Goal: Task Accomplishment & Management: Complete application form

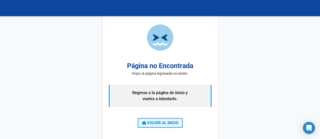
click at [161, 124] on span "VOLVER AL INICIO" at bounding box center [160, 123] width 36 height 5
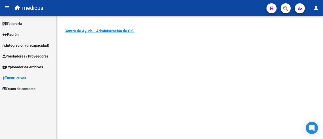
click at [26, 43] on span "Integración (discapacidad)" at bounding box center [26, 46] width 47 height 6
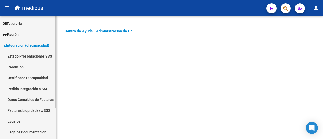
click at [39, 86] on link "Pedido Integración a SSS" at bounding box center [28, 88] width 56 height 11
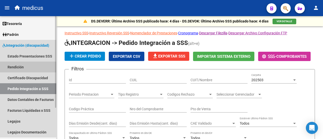
click at [23, 67] on link "Rendición" at bounding box center [28, 67] width 56 height 11
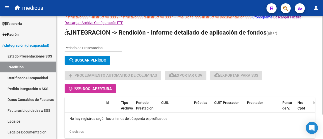
scroll to position [30, 0]
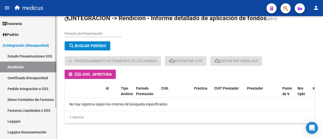
click at [18, 61] on link "Estado Presentaciones SSS" at bounding box center [28, 56] width 56 height 11
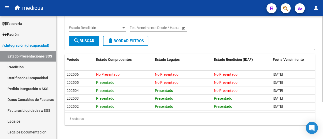
scroll to position [53, 0]
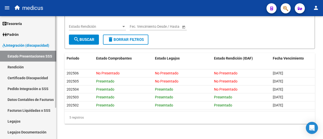
click at [19, 126] on link "Legajos" at bounding box center [28, 121] width 56 height 11
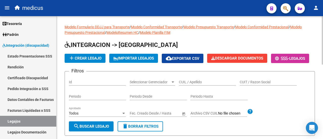
click at [189, 84] on input "CUIL / Apellido" at bounding box center [207, 82] width 57 height 4
paste input "20588722539"
type input "20588722539"
click at [83, 61] on button "add Crear Legajo" at bounding box center [85, 58] width 41 height 9
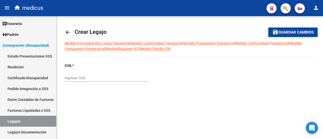
click at [102, 81] on div "Ingresar CUIL" at bounding box center [107, 77] width 84 height 10
paste input "20-58872253-9"
type input "20-58872253-9"
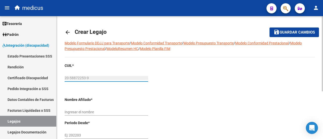
type input "[PERSON_NAME] [PERSON_NAME]"
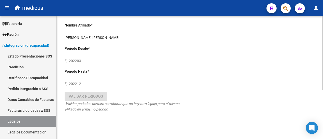
scroll to position [81, 0]
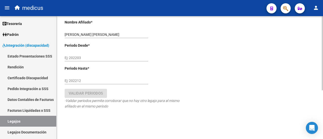
type input "20-58872253-9"
click at [79, 57] on input "Ej: 202203" at bounding box center [107, 58] width 84 height 4
type input "202503"
click at [77, 81] on input "Ej: 202212" at bounding box center [107, 81] width 84 height 4
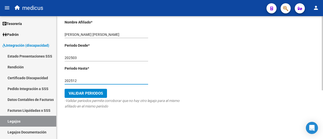
type input "202512"
click at [97, 94] on span "Validar Periodos" at bounding box center [86, 93] width 34 height 5
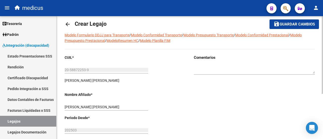
scroll to position [0, 0]
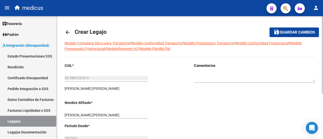
click at [310, 35] on span "Guardar cambios" at bounding box center [297, 32] width 35 height 5
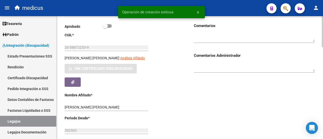
scroll to position [76, 0]
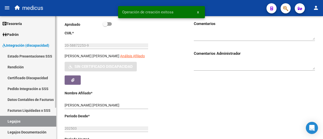
click at [28, 75] on link "Certificado Discapacidad" at bounding box center [28, 78] width 56 height 11
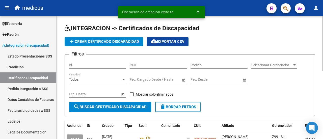
click at [158, 66] on input "CUIL" at bounding box center [158, 65] width 57 height 4
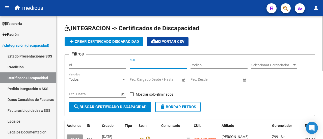
paste input "20-58872253-9"
type input "20-58872253-9"
click at [119, 111] on button "search Buscar Certificado Discapacidad" at bounding box center [110, 107] width 82 height 10
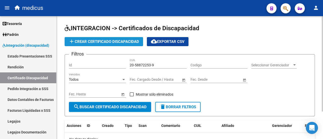
click at [91, 46] on button "add Crear Certificado Discapacidad" at bounding box center [104, 41] width 79 height 9
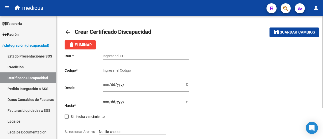
click at [128, 55] on input "Ingresar el CUIL" at bounding box center [146, 56] width 86 height 4
paste input "20-58872253-9"
type input "20-58872253-9"
click at [122, 70] on input "Ingresar el Codigo" at bounding box center [146, 70] width 86 height 4
click at [110, 56] on input "20-58872253-9" at bounding box center [146, 56] width 86 height 4
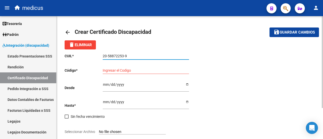
click at [110, 56] on input "20-58872253-9" at bounding box center [146, 56] width 86 height 4
click at [130, 68] on input "Ingresar el Codigo" at bounding box center [146, 70] width 86 height 4
click at [114, 56] on input "20-58872253-9" at bounding box center [146, 56] width 86 height 4
click at [129, 68] on input "ARG02000" at bounding box center [146, 70] width 86 height 4
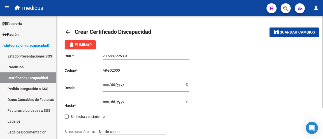
paste input "58872253"
click at [139, 71] on input "ARG0200058872253" at bounding box center [146, 70] width 86 height 4
click at [165, 71] on input "ARG020005887225320231215" at bounding box center [146, 70] width 86 height 4
click at [173, 72] on input "ARG02000588722532023121520281215" at bounding box center [146, 70] width 86 height 4
click at [179, 68] on div "ARG02000588722532023121520281215AND1221 Ingresar el Codigo" at bounding box center [146, 69] width 86 height 10
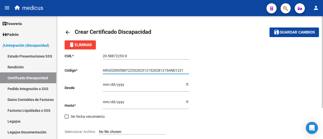
click at [179, 71] on input "ARG02000588722532023121520281215AND1221" at bounding box center [146, 70] width 86 height 4
type input "ARG02000588722532023121520281215AND12921"
click at [107, 86] on input "Ingresar fec. Desde" at bounding box center [146, 87] width 86 height 8
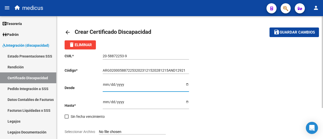
click at [108, 85] on input "Ingresar fec. Desde" at bounding box center [146, 87] width 86 height 8
type input "[DATE]"
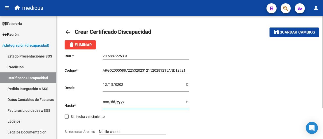
click at [105, 101] on input "Ingresar fec. Hasta" at bounding box center [146, 104] width 86 height 8
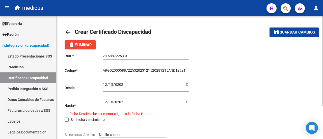
type input "[DATE]"
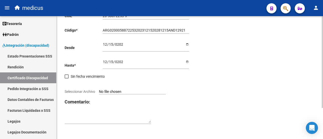
scroll to position [41, 0]
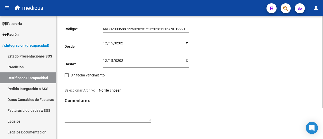
click at [120, 91] on input "Seleccionar Archivo" at bounding box center [132, 90] width 67 height 5
type input "C:\fakepath\CUD 58872253.pdf"
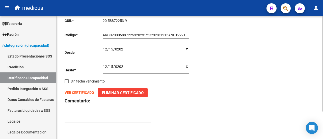
scroll to position [0, 0]
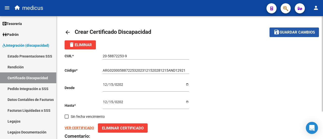
click at [288, 30] on span "Guardar cambios" at bounding box center [297, 32] width 35 height 5
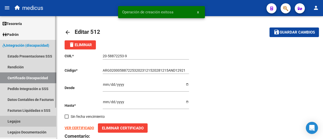
click at [16, 117] on link "Legajos" at bounding box center [28, 121] width 56 height 11
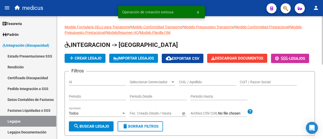
click at [190, 84] on input "CUIL / Apellido" at bounding box center [207, 82] width 57 height 4
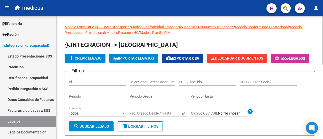
click at [188, 84] on input "CUIL / Apellido" at bounding box center [207, 82] width 57 height 4
paste input "20588722539"
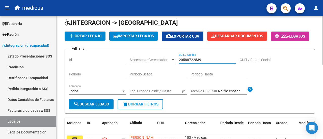
scroll to position [51, 0]
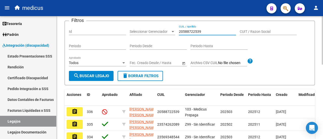
type input "20588722539"
click at [80, 78] on span "search Buscar Legajo" at bounding box center [92, 76] width 36 height 5
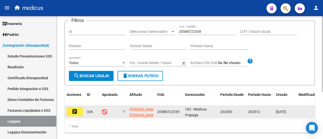
click at [83, 118] on datatable-body-cell "assignment" at bounding box center [75, 112] width 20 height 12
click at [74, 115] on mat-icon "assignment" at bounding box center [75, 112] width 6 height 6
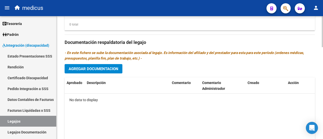
scroll to position [363, 0]
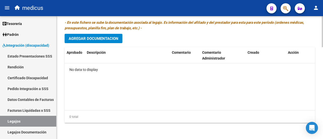
click at [106, 39] on span "Agregar Documentacion" at bounding box center [94, 38] width 50 height 5
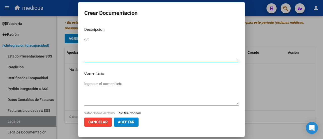
type textarea "S"
type textarea "se ingresa legajo 2025 para solicitud de prestaciones."
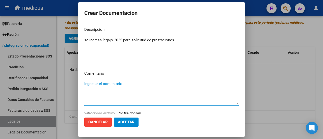
click at [103, 86] on textarea "Ingresar el comentario" at bounding box center [161, 93] width 155 height 24
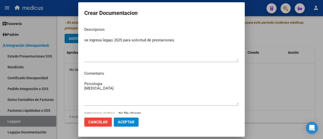
click at [117, 91] on textarea "Psicologia [MEDICAL_DATA]" at bounding box center [161, 93] width 155 height 24
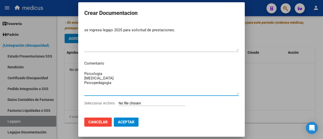
scroll to position [15, 0]
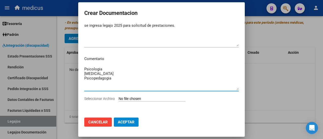
type textarea "Psicologia [MEDICAL_DATA] Psicopedagogia"
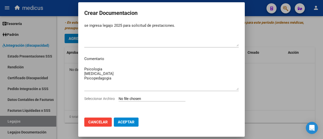
click at [127, 101] on input "Seleccionar Archivo" at bounding box center [152, 99] width 67 height 5
type input "C:\fakepath\[PERSON_NAME] [PERSON_NAME]-20588722539.pdf"
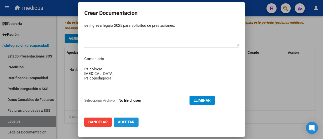
click at [131, 121] on span "Aceptar" at bounding box center [126, 122] width 17 height 5
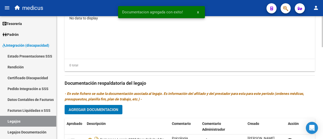
scroll to position [313, 0]
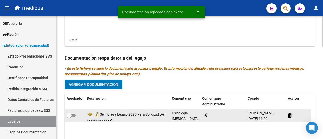
click at [74, 117] on span at bounding box center [71, 116] width 9 height 4
click at [69, 118] on input "checkbox" at bounding box center [69, 117] width 0 height 0
checkbox input "true"
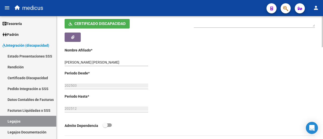
scroll to position [60, 0]
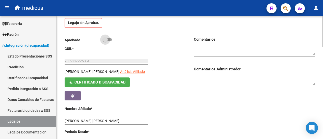
click at [110, 41] on label at bounding box center [107, 40] width 9 height 6
click at [105, 41] on input "checkbox" at bounding box center [105, 41] width 0 height 0
checkbox input "true"
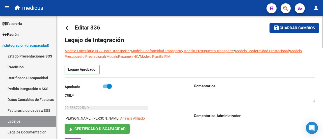
scroll to position [0, 0]
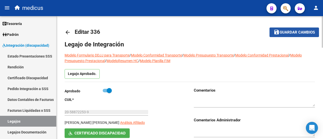
click at [276, 31] on mat-icon "save" at bounding box center [277, 32] width 6 height 6
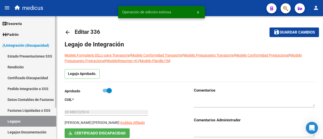
click at [24, 120] on link "Legajos" at bounding box center [28, 121] width 56 height 11
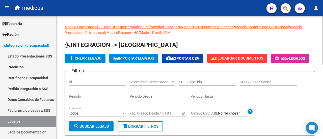
click at [198, 84] on input "CUIL / Apellido" at bounding box center [207, 82] width 57 height 4
paste input "27582521013"
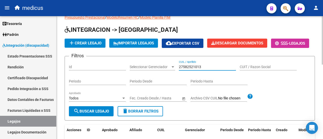
scroll to position [51, 0]
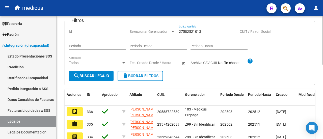
type input "27582521013"
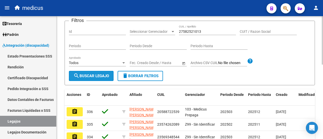
click at [84, 78] on span "search Buscar Legajo" at bounding box center [92, 76] width 36 height 5
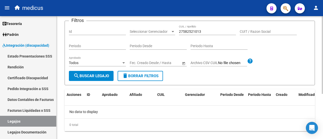
scroll to position [25, 0]
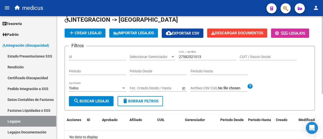
click at [98, 32] on span "add Crear Legajo" at bounding box center [85, 33] width 33 height 5
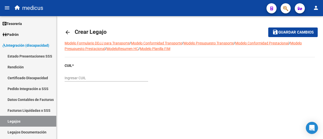
click at [109, 77] on input "Ingresar CUIL" at bounding box center [107, 78] width 84 height 4
paste input "27-58252101-3"
type input "27-58252101-3"
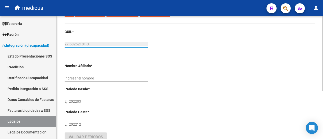
scroll to position [51, 0]
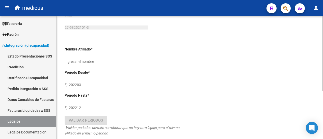
type input "CORDOBA [PERSON_NAME]"
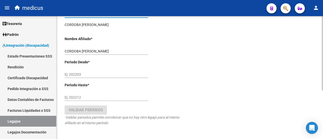
scroll to position [81, 0]
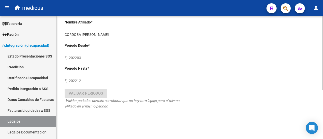
type input "27-58252101-3"
